Goal: Find specific page/section: Locate a particular part of the current website

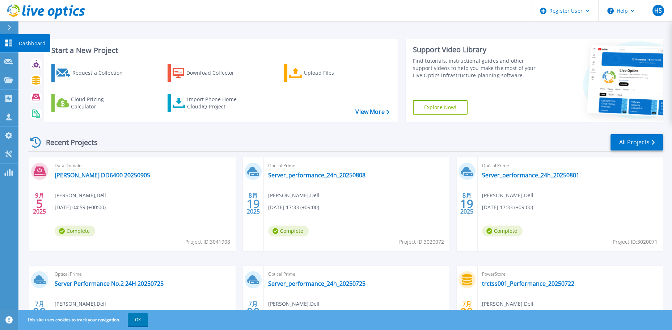
click at [14, 42] on link "Dashboard Dashboard" at bounding box center [9, 43] width 18 height 18
click at [9, 24] on div at bounding box center [13, 27] width 12 height 12
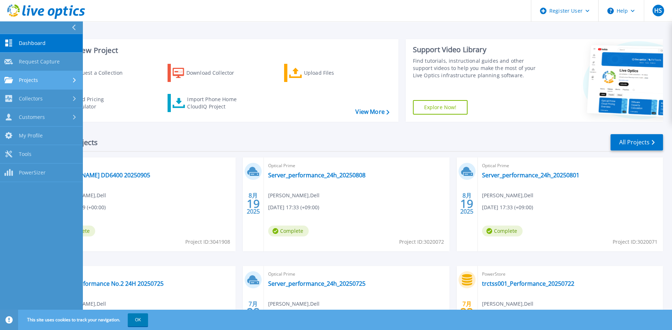
click at [60, 80] on div "Projects" at bounding box center [41, 80] width 74 height 7
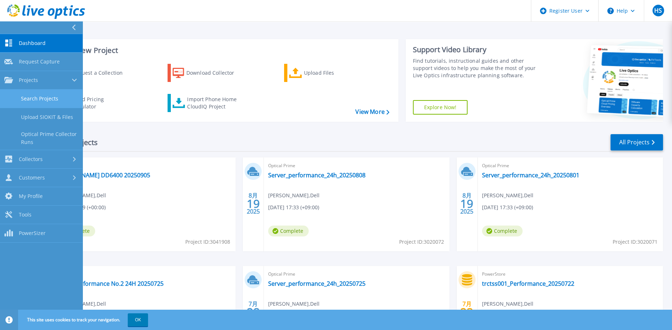
click at [54, 102] on link "Search Projects" at bounding box center [41, 98] width 83 height 18
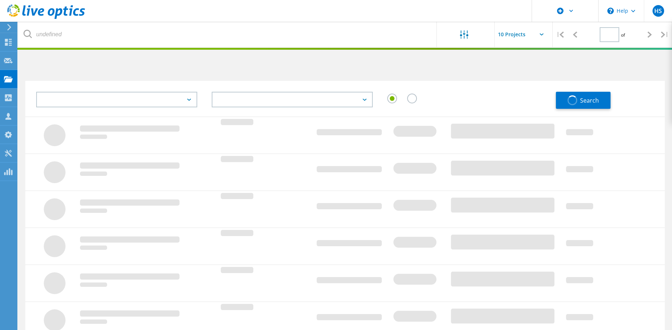
type input "1"
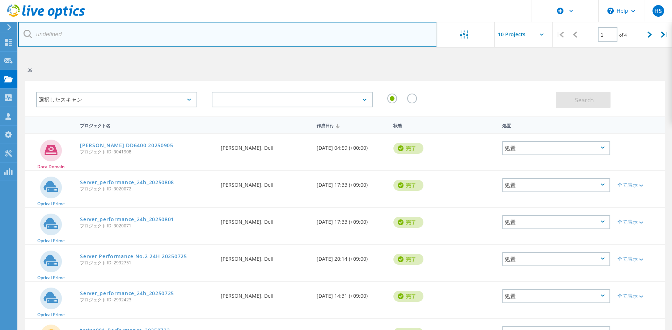
click at [100, 37] on input "text" at bounding box center [227, 34] width 419 height 25
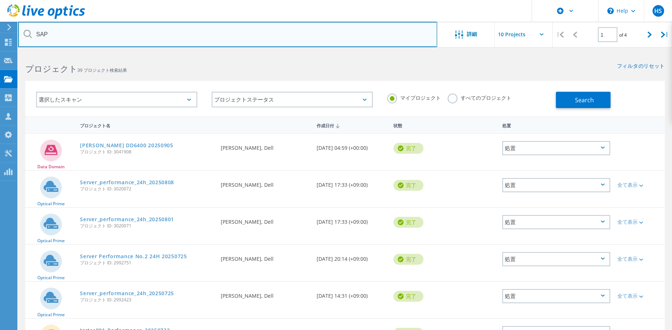
type input "SAP"
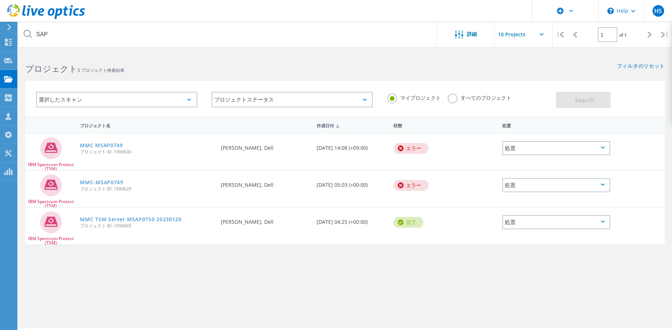
click at [494, 100] on label "すべてのプロジェクト" at bounding box center [479, 96] width 63 height 7
click at [0, 0] on input "すべてのプロジェクト" at bounding box center [0, 0] width 0 height 0
click at [585, 107] on button "Search" at bounding box center [583, 100] width 55 height 16
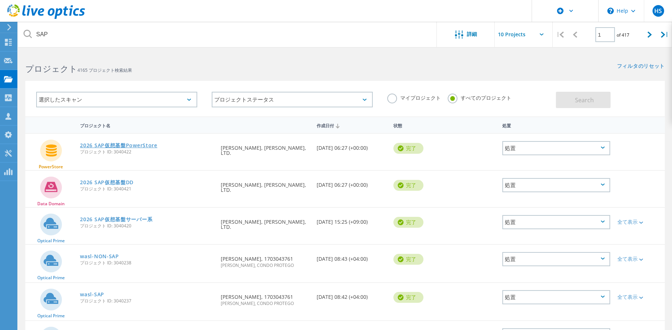
click at [136, 146] on link "2026 SAP仮想基盤PowerStore" at bounding box center [118, 145] width 77 height 5
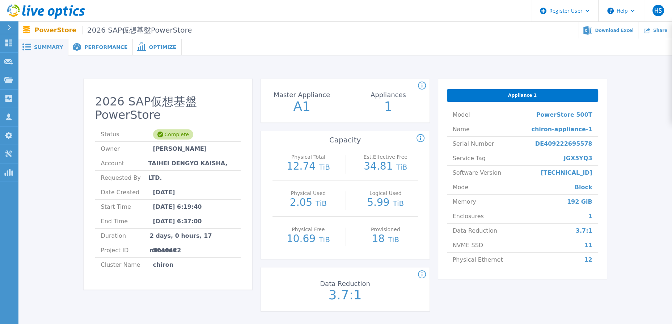
click at [587, 233] on span "3.7:1" at bounding box center [584, 230] width 17 height 14
click at [592, 245] on span "11" at bounding box center [588, 245] width 8 height 14
drag, startPoint x: 592, startPoint y: 245, endPoint x: 590, endPoint y: 253, distance: 8.0
click at [590, 253] on span "12" at bounding box center [588, 259] width 8 height 14
click at [581, 155] on span "JGX5YQ3" at bounding box center [578, 158] width 29 height 14
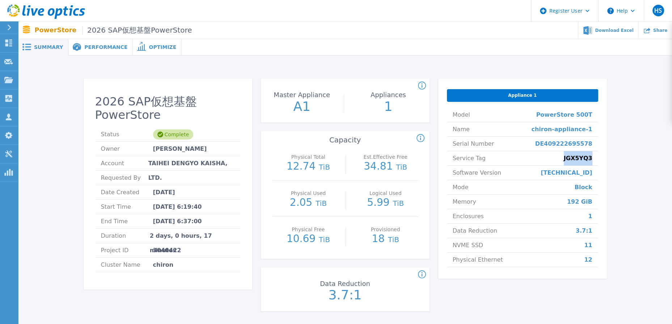
click at [581, 155] on span "JGX5YQ3" at bounding box center [578, 158] width 29 height 14
copy span "JGX5YQ3"
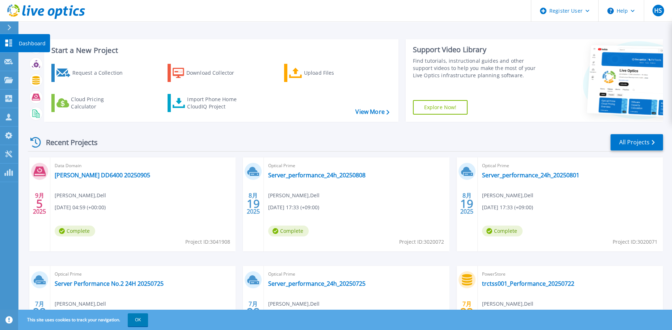
click at [11, 43] on icon at bounding box center [8, 42] width 9 height 7
click at [12, 26] on div at bounding box center [13, 27] width 12 height 12
click at [12, 28] on div at bounding box center [13, 27] width 12 height 12
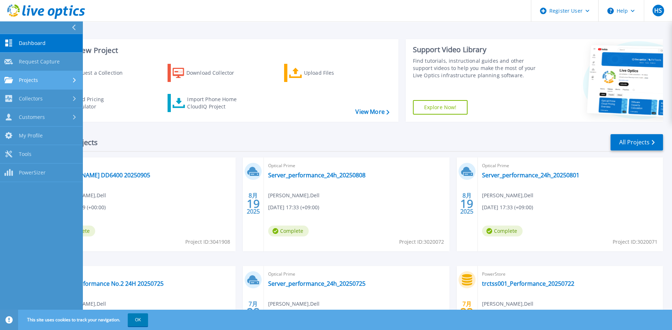
click at [46, 79] on div "Projects" at bounding box center [41, 80] width 74 height 7
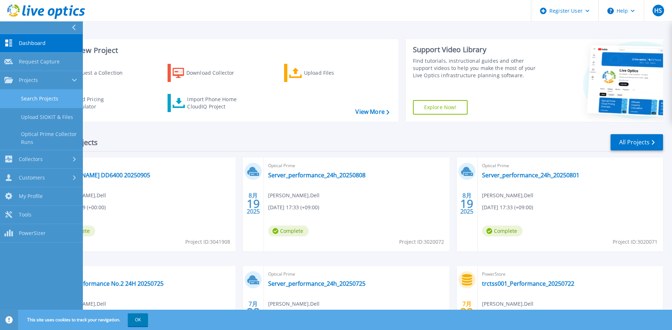
click at [53, 95] on link "Search Projects" at bounding box center [41, 98] width 83 height 18
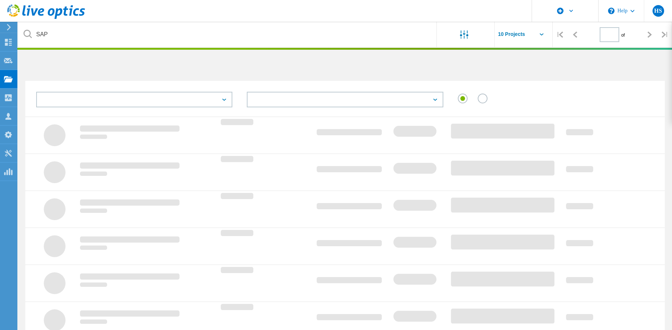
type input "1"
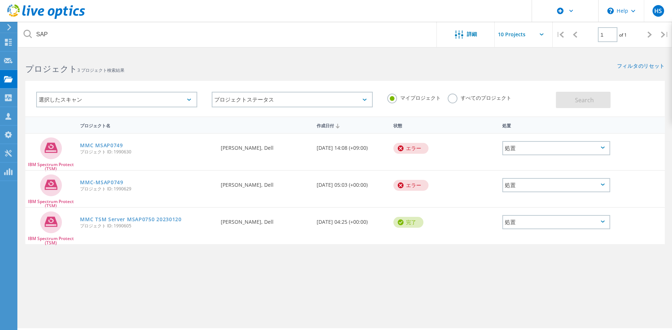
click at [488, 99] on label "すべてのプロジェクト" at bounding box center [479, 96] width 63 height 7
click at [0, 0] on input "すべてのプロジェクト" at bounding box center [0, 0] width 0 height 0
click at [569, 98] on button "Search" at bounding box center [583, 100] width 55 height 16
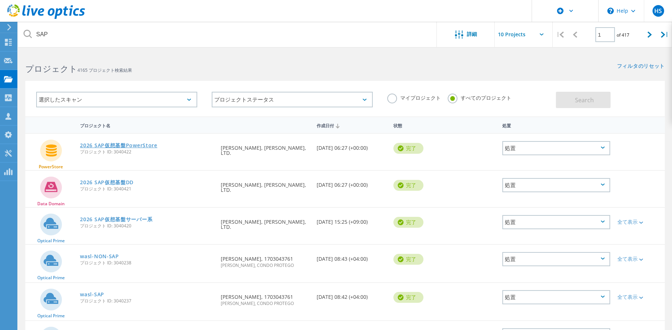
click at [124, 144] on link "2026 SAP仮想基盤PowerStore" at bounding box center [118, 145] width 77 height 5
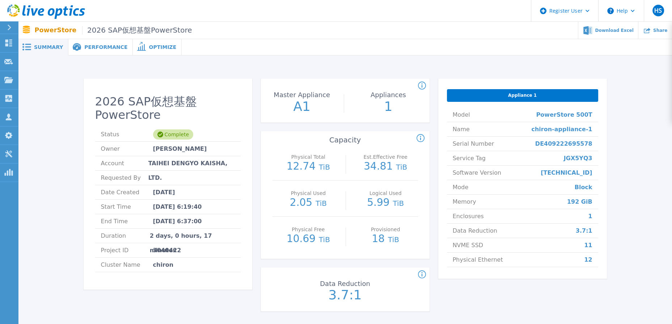
click at [84, 50] on span "Performance" at bounding box center [105, 47] width 43 height 5
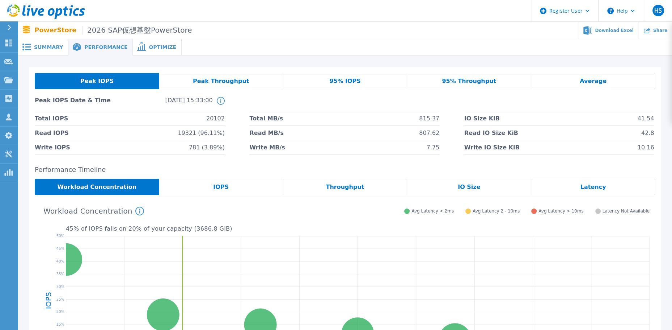
click at [149, 50] on span "Optimize" at bounding box center [163, 47] width 28 height 5
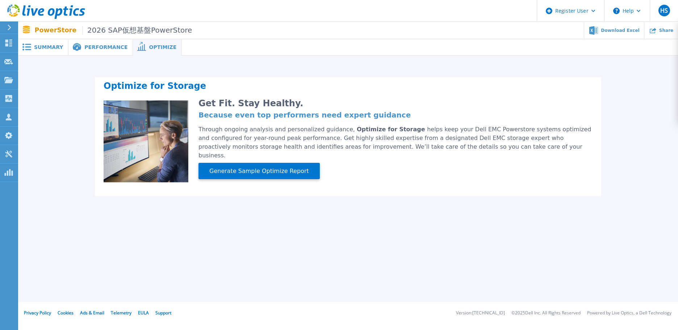
click at [93, 54] on div "Performance" at bounding box center [100, 47] width 64 height 16
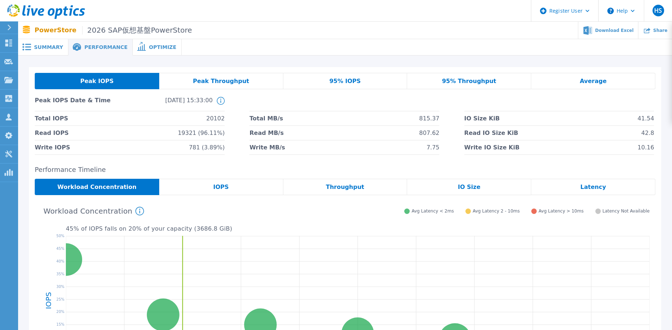
click at [133, 53] on div "Optimize" at bounding box center [157, 47] width 49 height 16
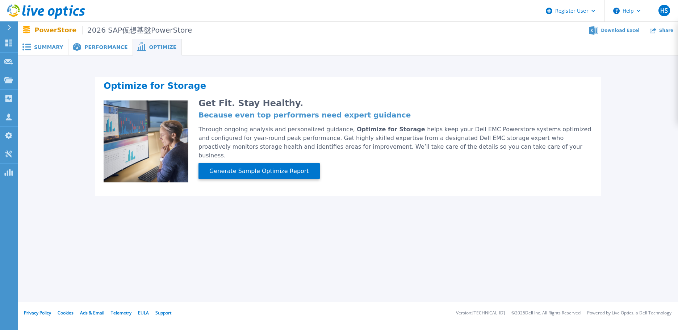
click at [82, 51] on div "Performance" at bounding box center [100, 47] width 64 height 16
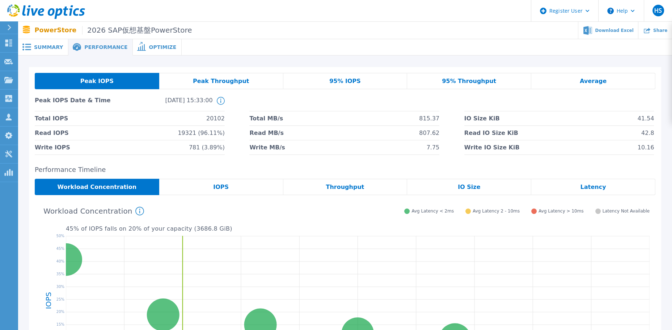
click at [137, 47] on icon at bounding box center [141, 46] width 9 height 9
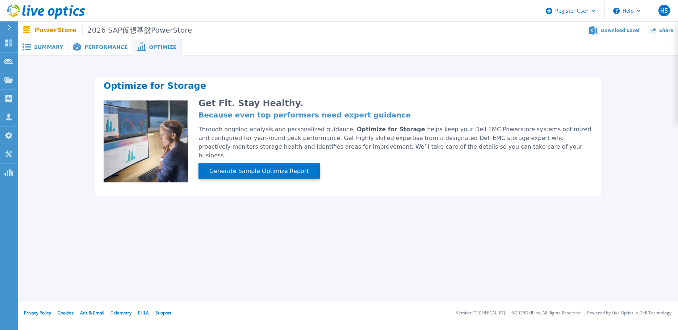
click at [96, 48] on span "Performance" at bounding box center [105, 47] width 43 height 5
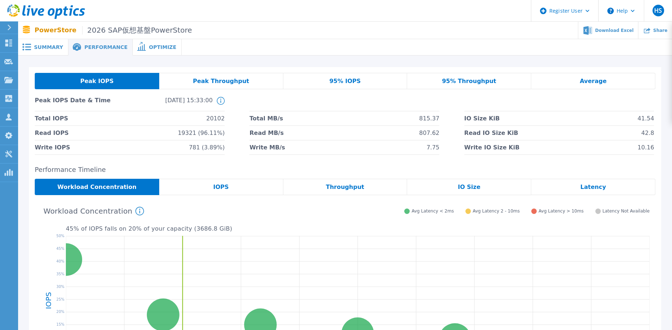
click at [53, 50] on span "Summary" at bounding box center [48, 47] width 29 height 5
